Goal: Check status

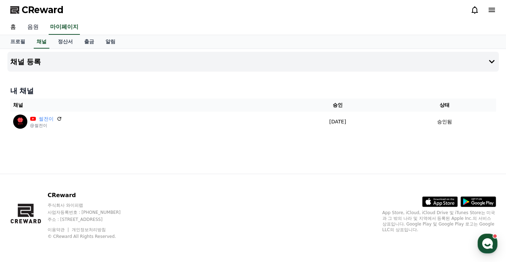
click at [35, 28] on link "음원" at bounding box center [33, 27] width 23 height 15
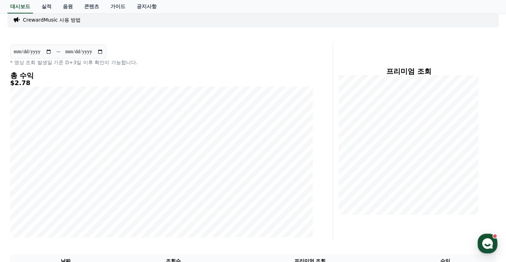
scroll to position [35, 0]
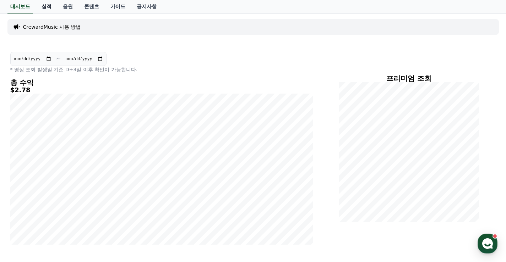
click at [51, 6] on link "실적" at bounding box center [46, 6] width 21 height 13
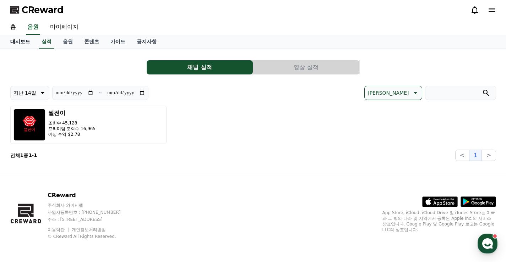
click at [27, 43] on link "대시보드" at bounding box center [20, 41] width 31 height 13
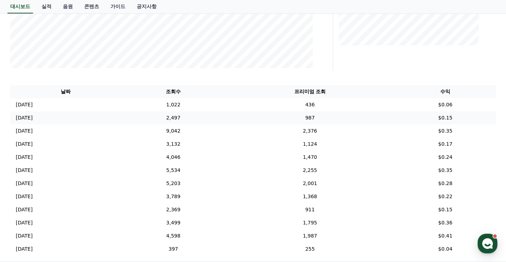
scroll to position [213, 0]
click at [186, 107] on td "1,022" at bounding box center [173, 104] width 104 height 13
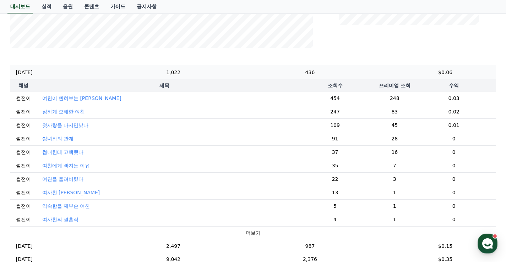
scroll to position [248, 0]
